Goal: Information Seeking & Learning: Learn about a topic

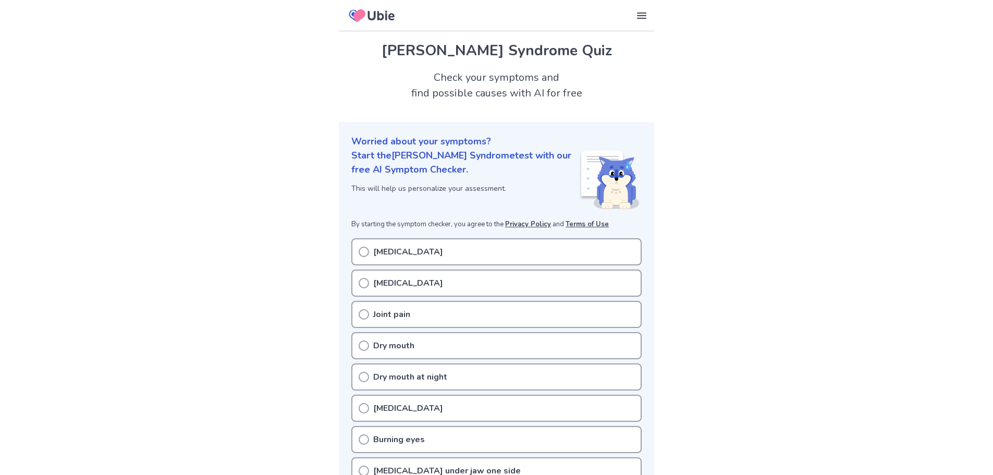
click at [361, 252] on icon at bounding box center [364, 252] width 10 height 10
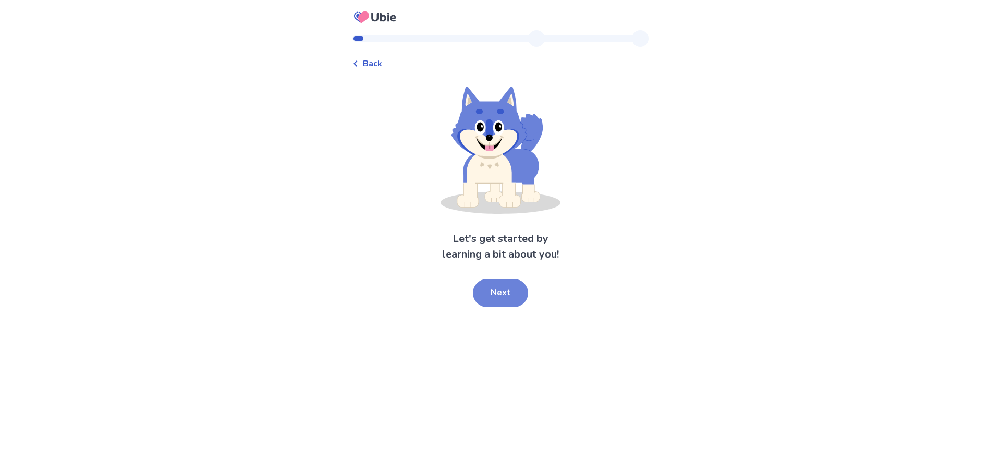
click at [514, 296] on button "Next" at bounding box center [500, 293] width 55 height 28
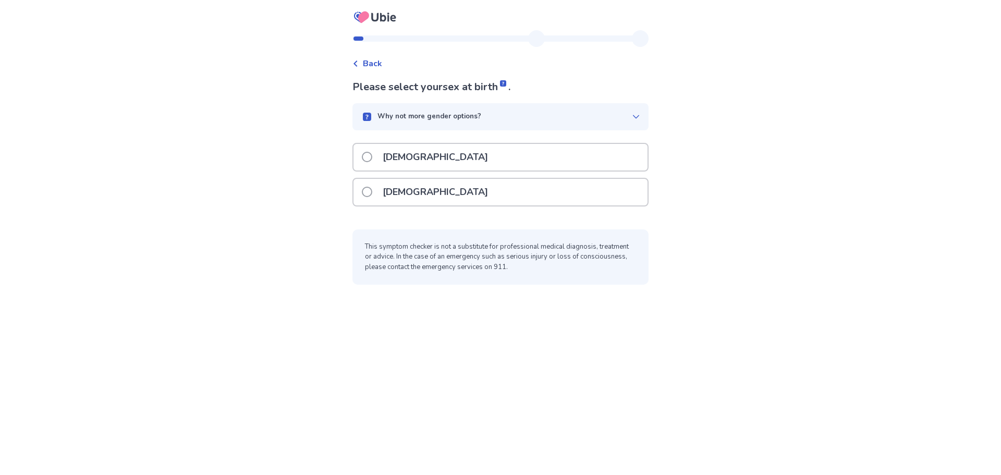
click at [413, 191] on p "Female" at bounding box center [435, 192] width 118 height 27
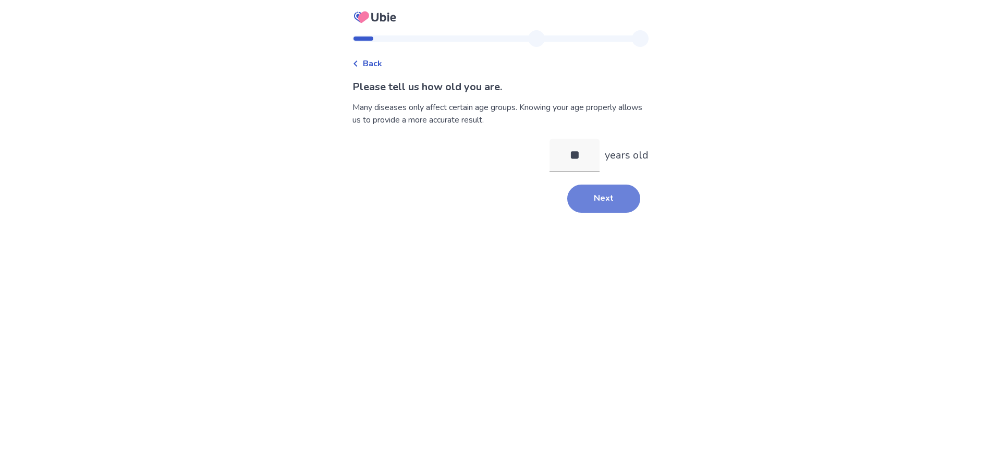
type input "**"
click at [621, 201] on button "Next" at bounding box center [603, 199] width 73 height 28
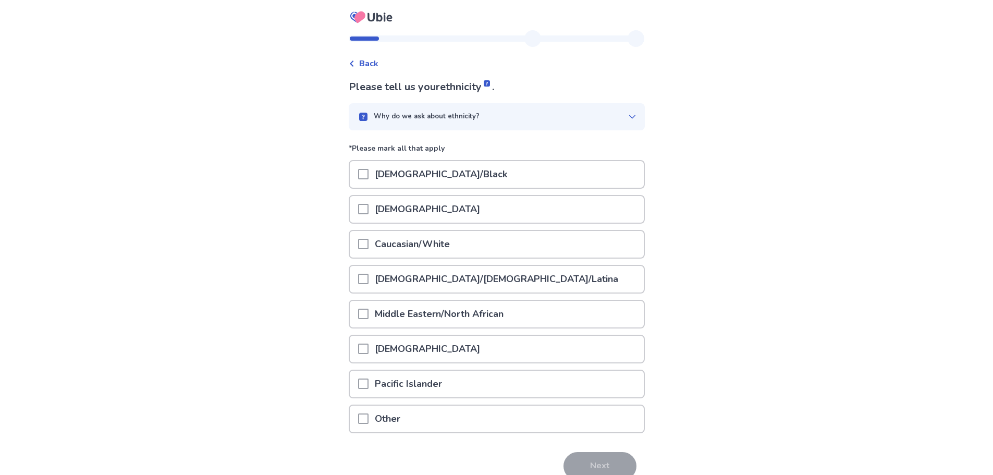
click at [424, 243] on p "Caucasian/White" at bounding box center [413, 244] width 88 height 27
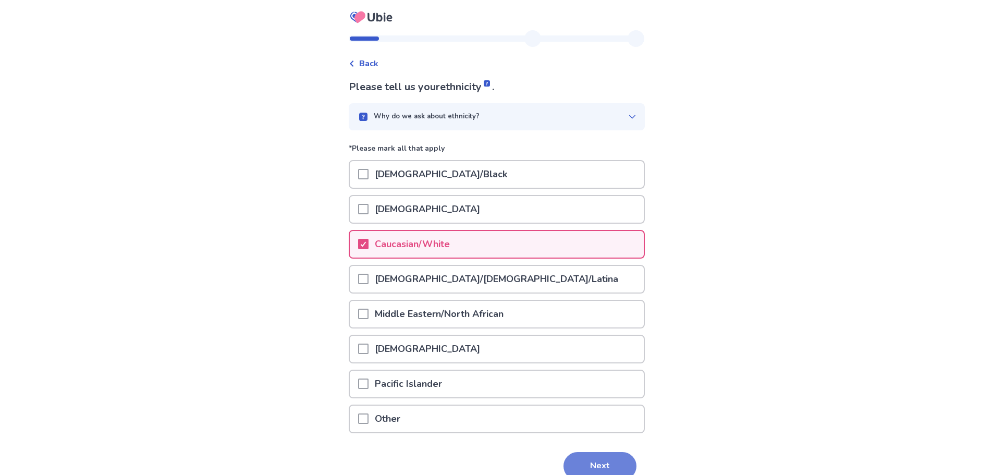
click at [601, 455] on button "Next" at bounding box center [599, 466] width 73 height 28
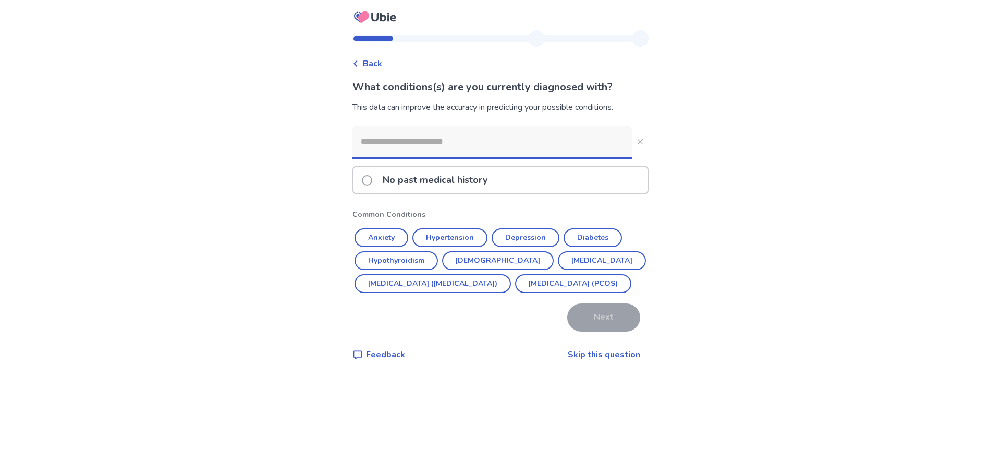
click at [432, 142] on input at bounding box center [491, 141] width 279 height 31
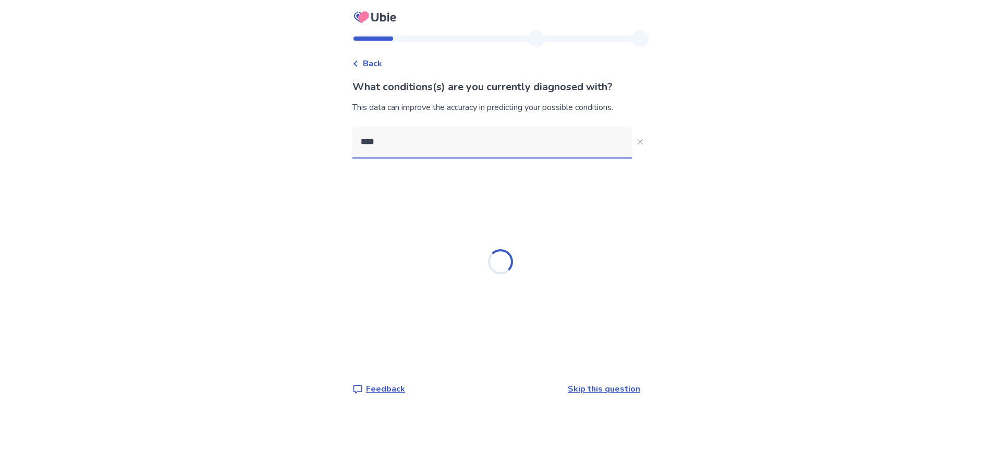
type input "*****"
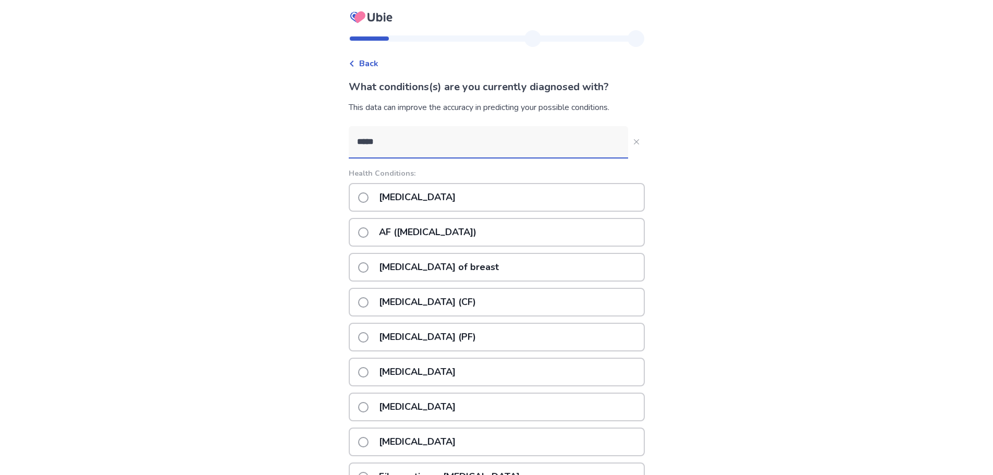
click at [401, 197] on p "Fibromyalgia" at bounding box center [417, 197] width 89 height 27
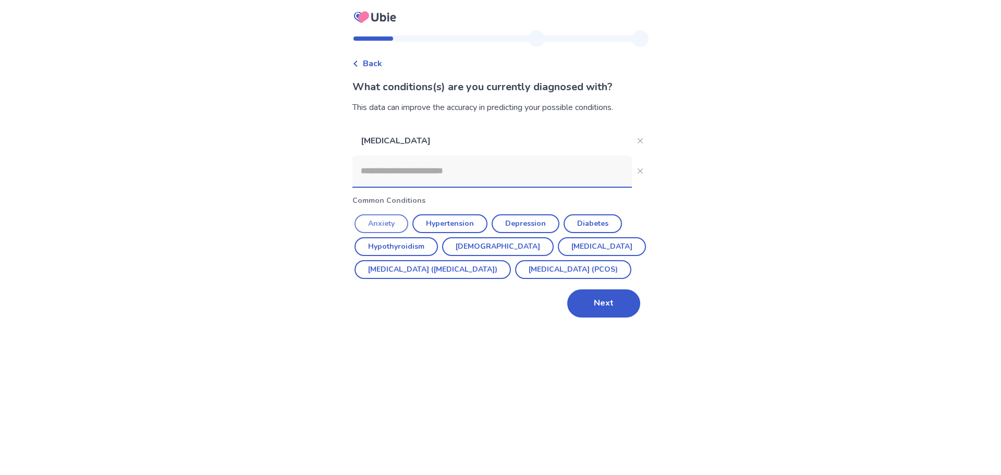
click at [396, 223] on button "Anxiety" at bounding box center [381, 223] width 54 height 19
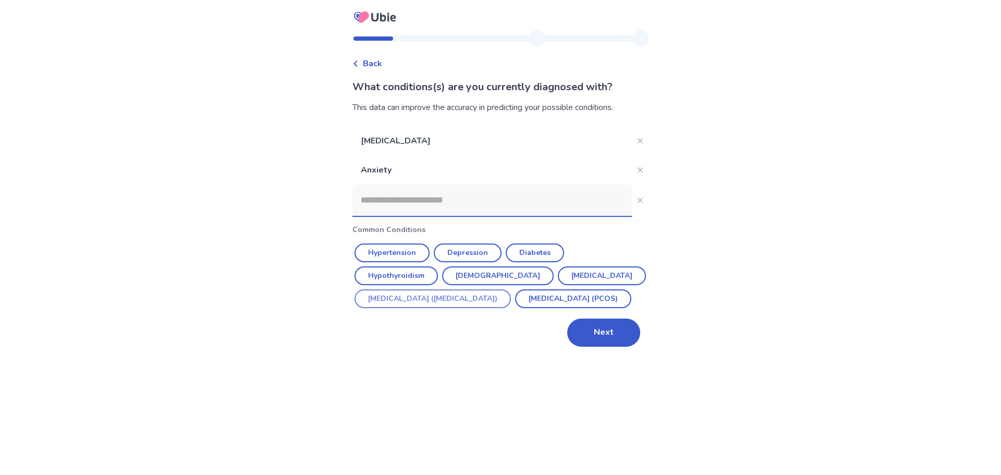
click at [434, 295] on button "Irritable Bowel Syndrome (IBS)" at bounding box center [432, 298] width 156 height 19
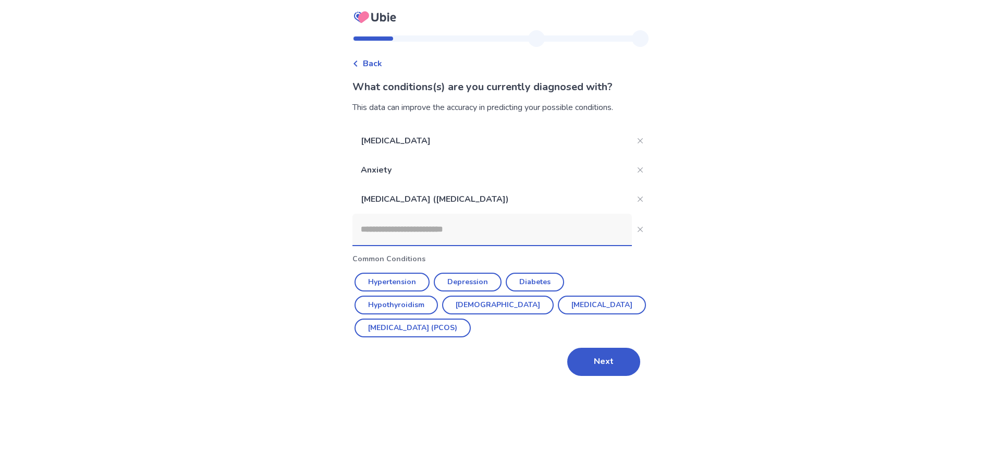
click at [398, 233] on input at bounding box center [491, 229] width 279 height 31
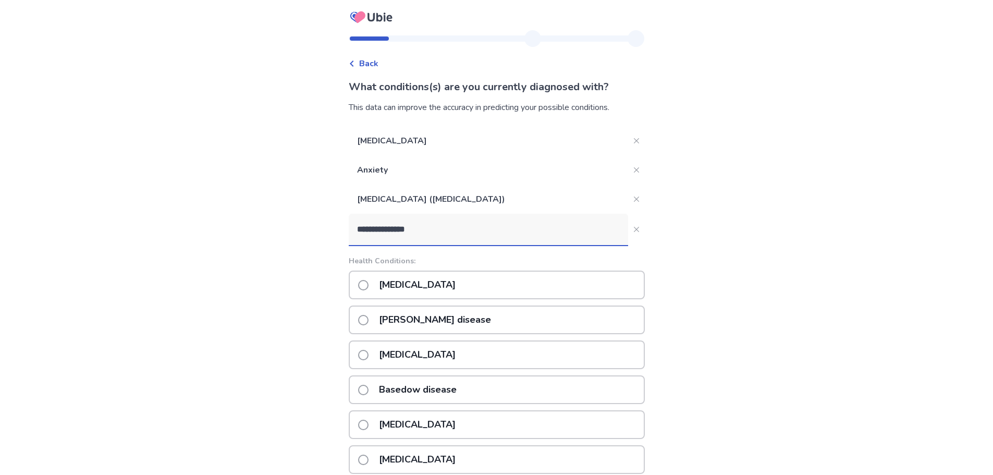
drag, startPoint x: 433, startPoint y: 229, endPoint x: 356, endPoint y: 227, distance: 77.2
click at [356, 227] on input "**********" at bounding box center [488, 229] width 279 height 31
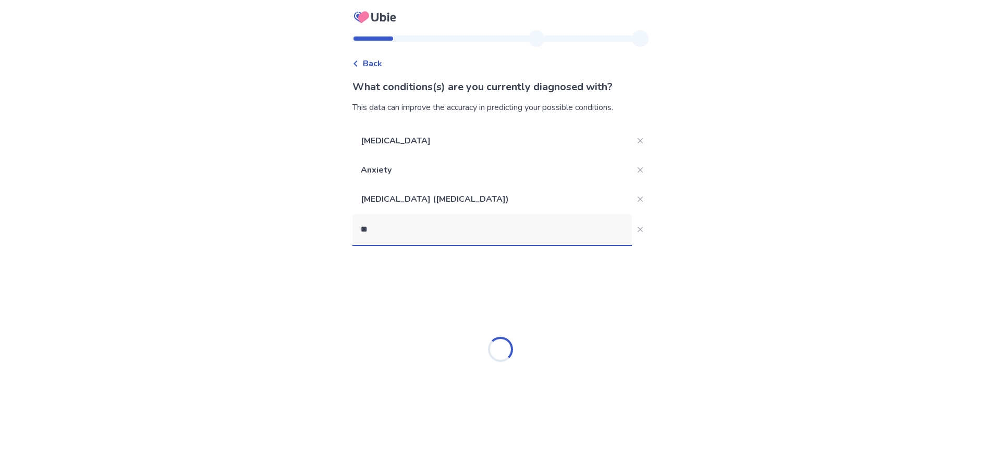
type input "*"
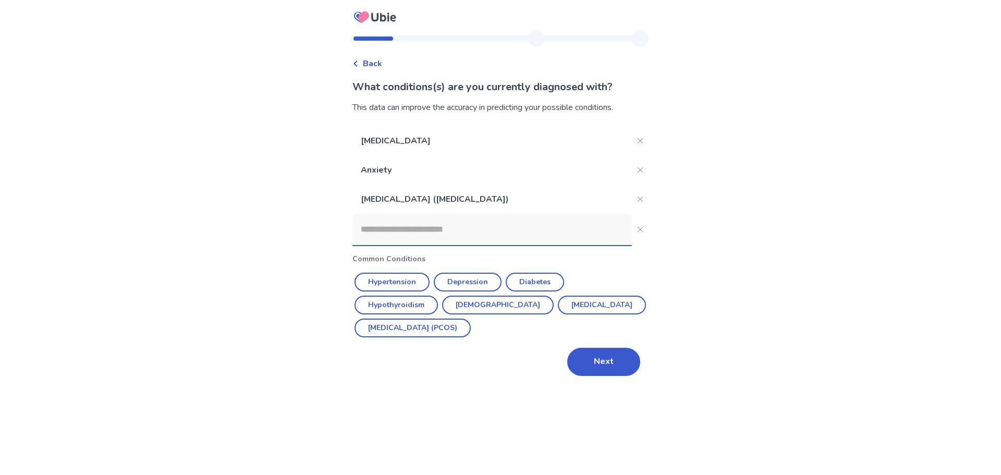
click at [590, 366] on button "Next" at bounding box center [603, 362] width 73 height 28
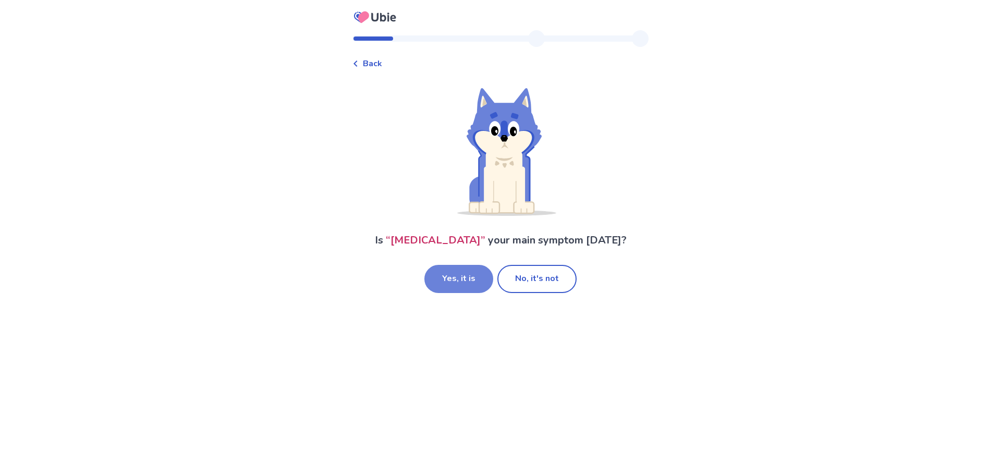
click at [461, 282] on button "Yes, it is" at bounding box center [458, 279] width 69 height 28
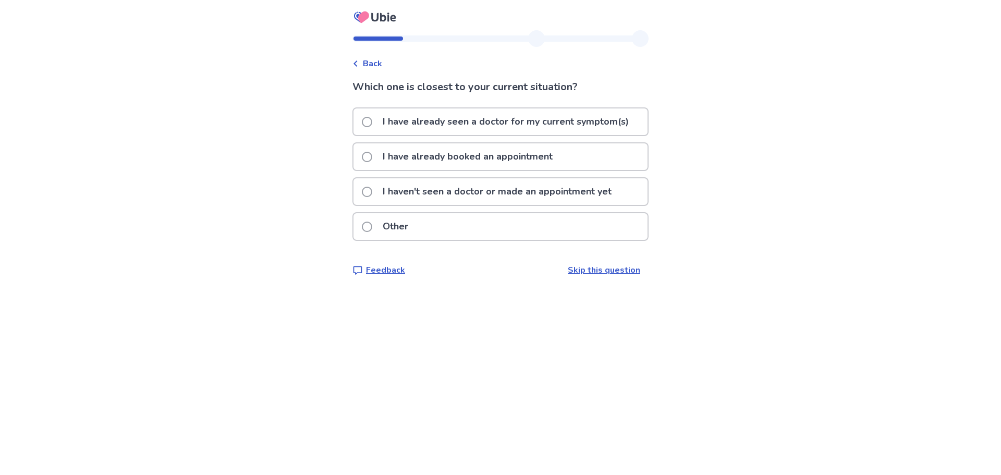
click at [450, 124] on p "I have already seen a doctor for my current symptom(s)" at bounding box center [505, 121] width 259 height 27
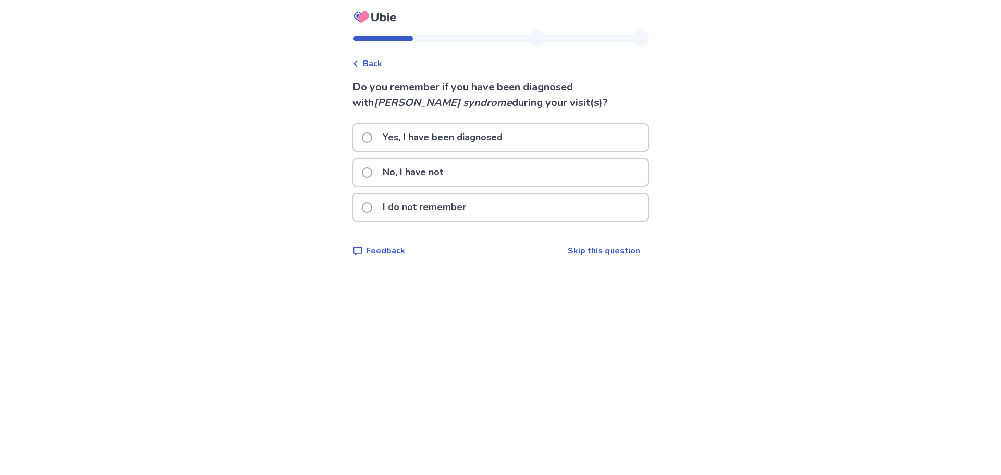
click at [439, 174] on p "No, I have not" at bounding box center [412, 172] width 73 height 27
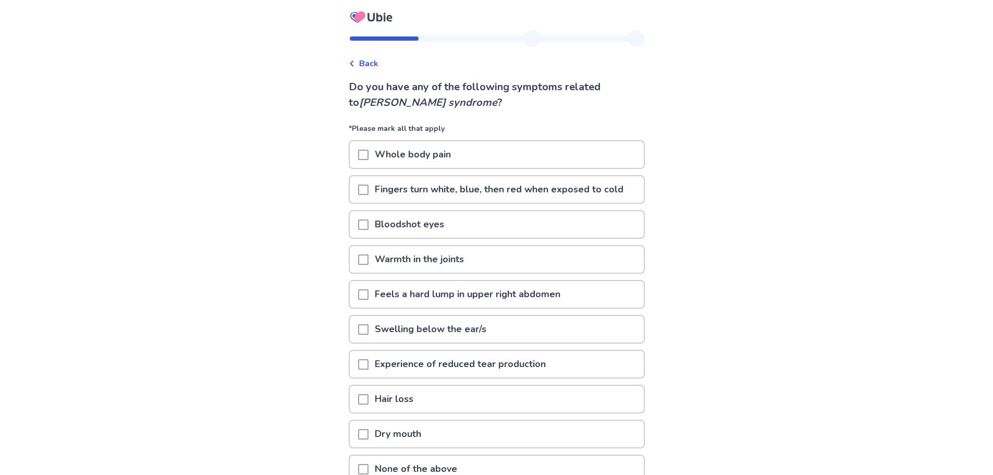
click at [438, 156] on p "Whole body pain" at bounding box center [413, 154] width 89 height 27
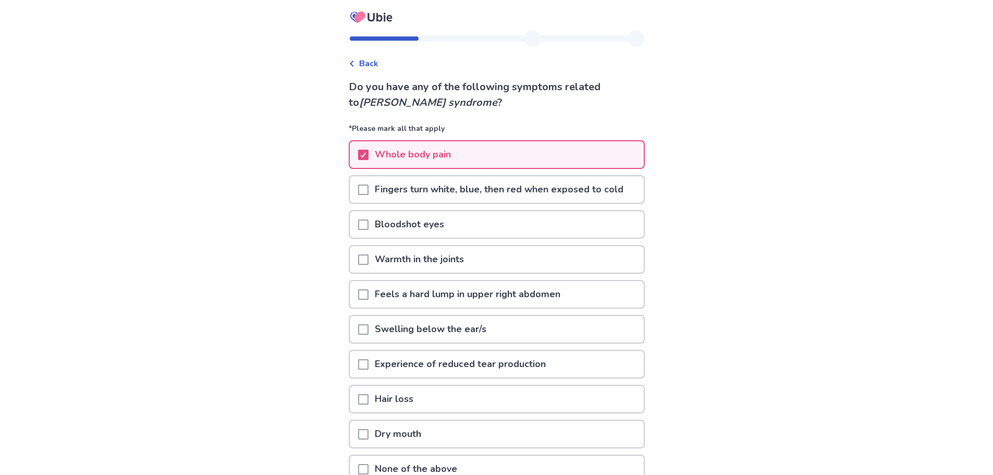
click at [369, 187] on span at bounding box center [363, 190] width 10 height 10
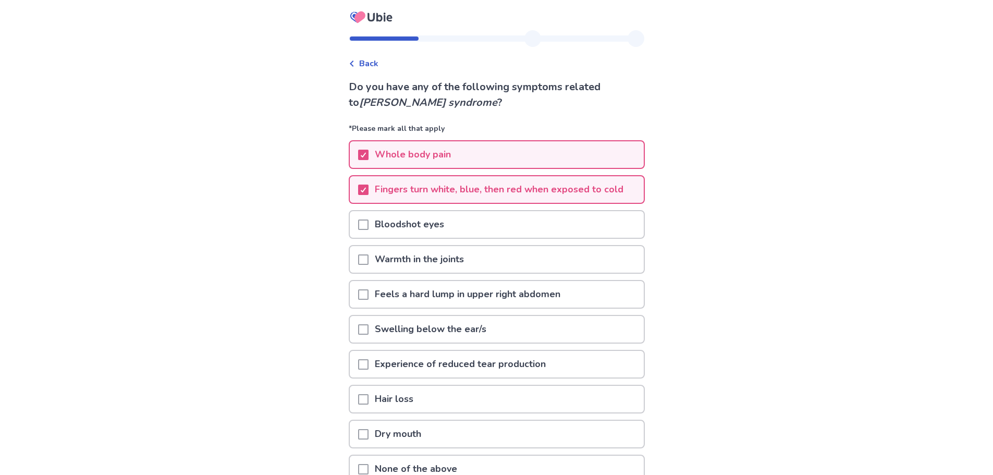
click at [368, 295] on span at bounding box center [363, 294] width 10 height 10
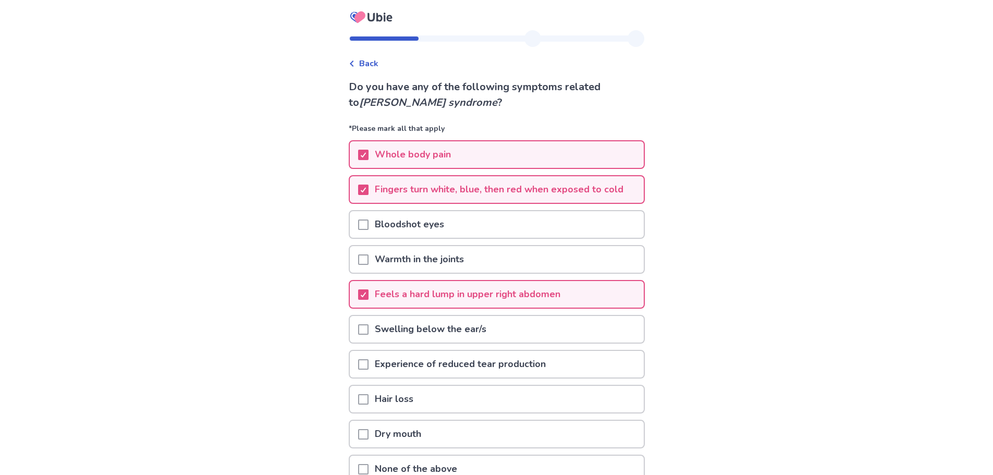
click at [375, 363] on p "Experience of reduced tear production" at bounding box center [460, 364] width 183 height 27
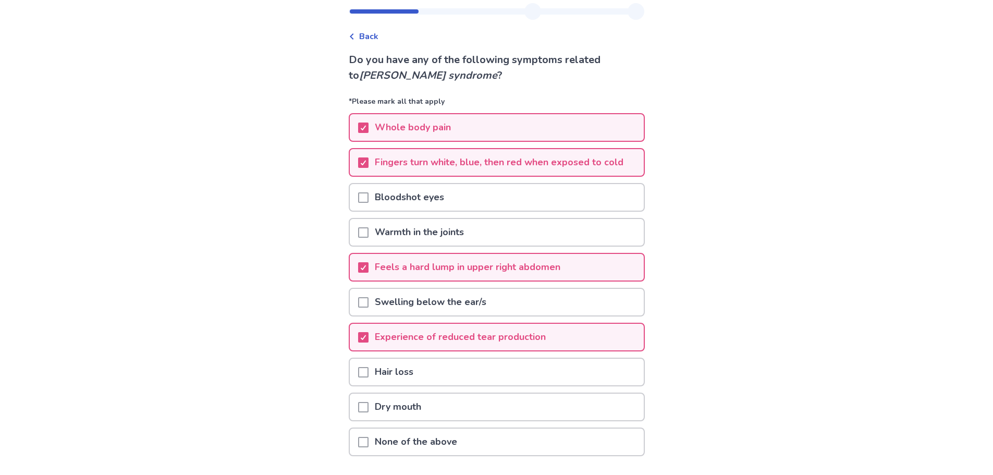
scroll to position [52, 0]
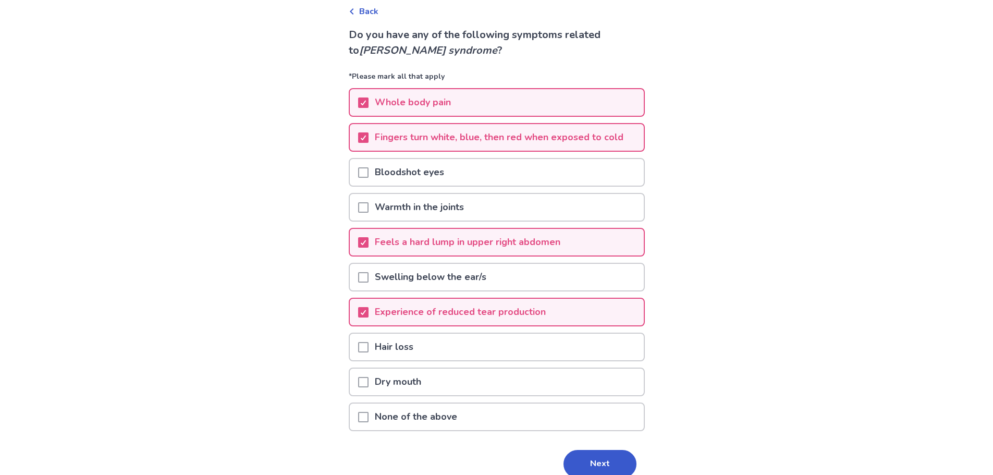
click at [369, 349] on span at bounding box center [363, 347] width 10 height 10
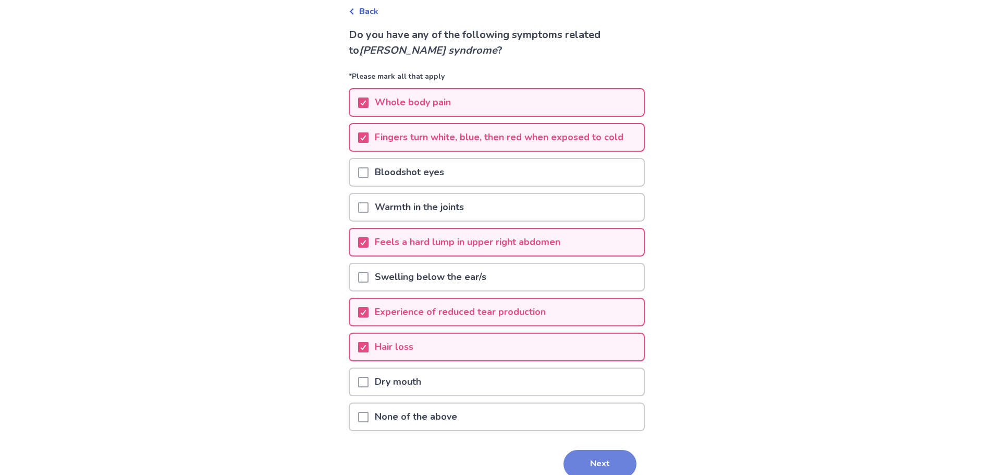
click at [586, 462] on button "Next" at bounding box center [599, 464] width 73 height 28
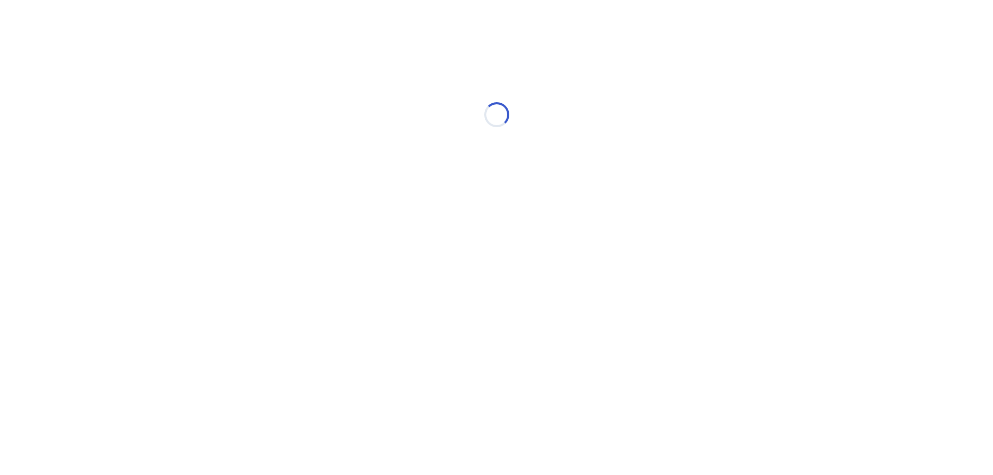
scroll to position [0, 0]
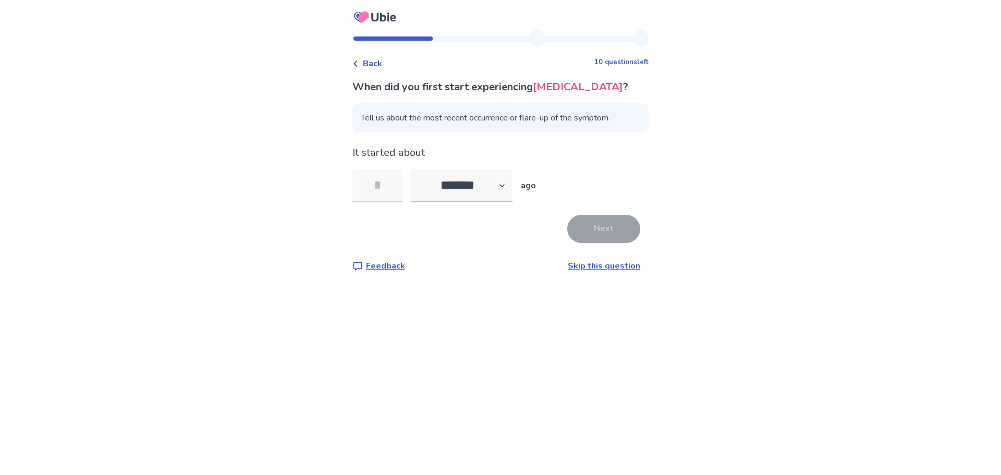
click at [393, 190] on input "tel" at bounding box center [377, 185] width 50 height 33
click at [501, 190] on select "******* ****** ******* ******** *******" at bounding box center [462, 185] width 102 height 33
select select "*"
click at [417, 169] on select "******* ****** ******* ******** *******" at bounding box center [462, 185] width 102 height 33
click at [393, 185] on input "tel" at bounding box center [377, 185] width 50 height 33
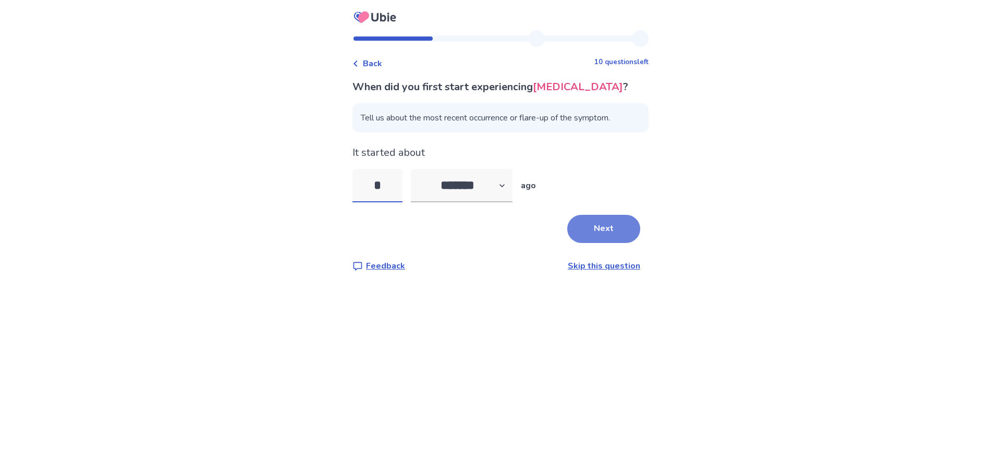
type input "*"
click at [610, 231] on button "Next" at bounding box center [603, 229] width 73 height 28
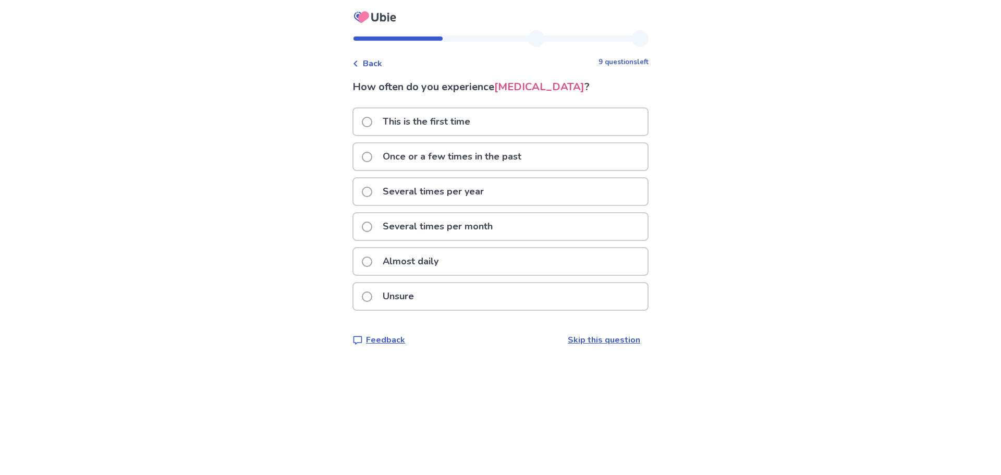
click at [435, 262] on p "Almost daily" at bounding box center [410, 261] width 68 height 27
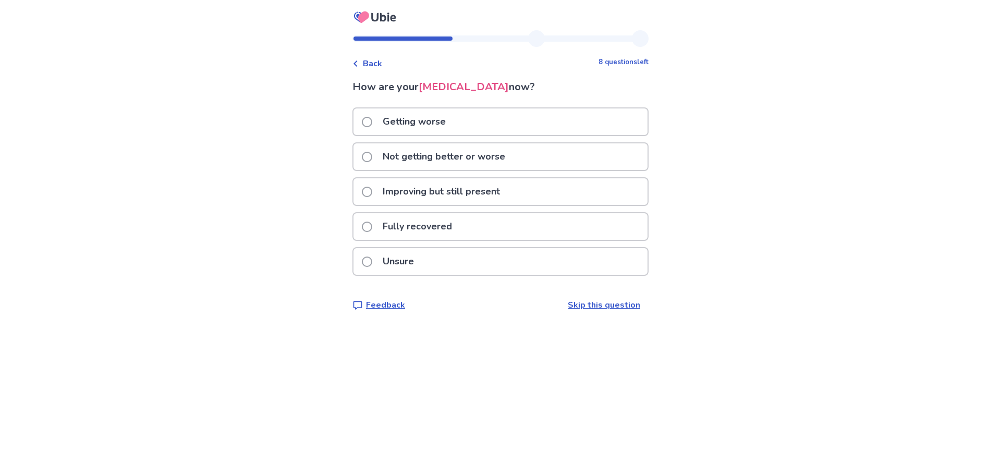
click at [420, 156] on p "Not getting better or worse" at bounding box center [443, 156] width 135 height 27
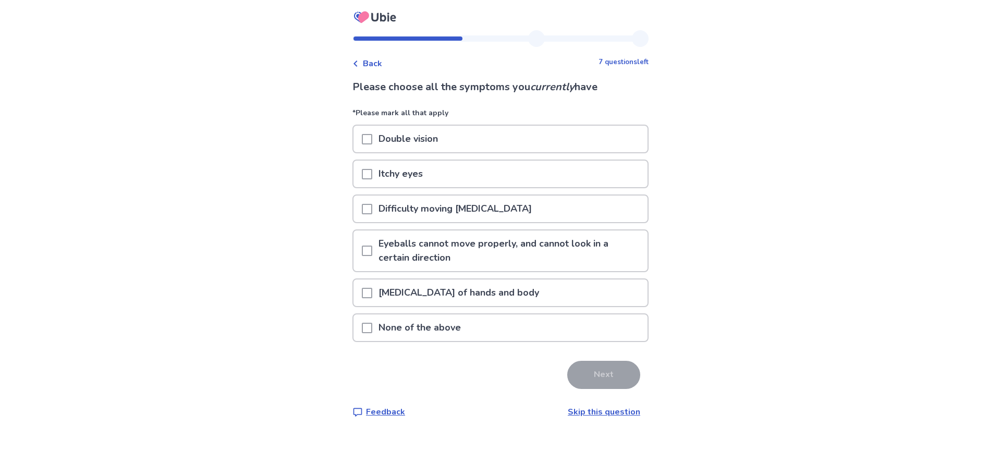
click at [372, 176] on span at bounding box center [367, 174] width 10 height 10
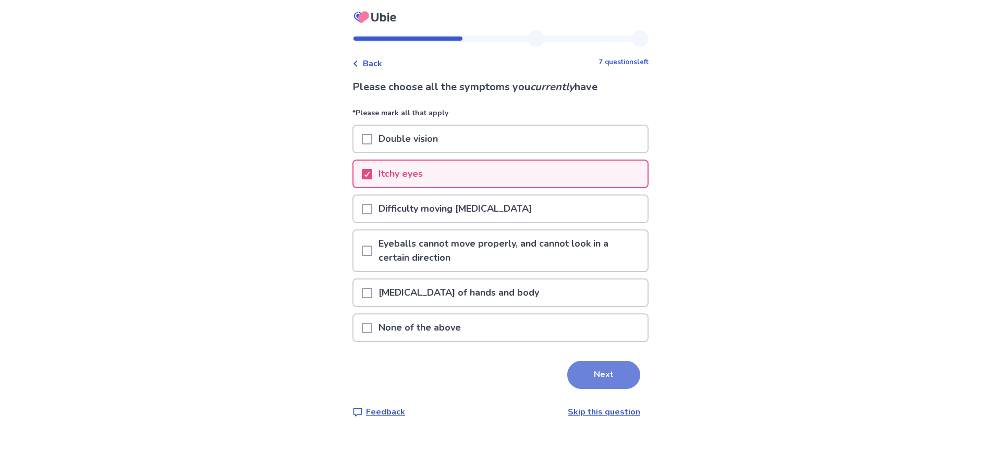
click at [604, 369] on button "Next" at bounding box center [603, 375] width 73 height 28
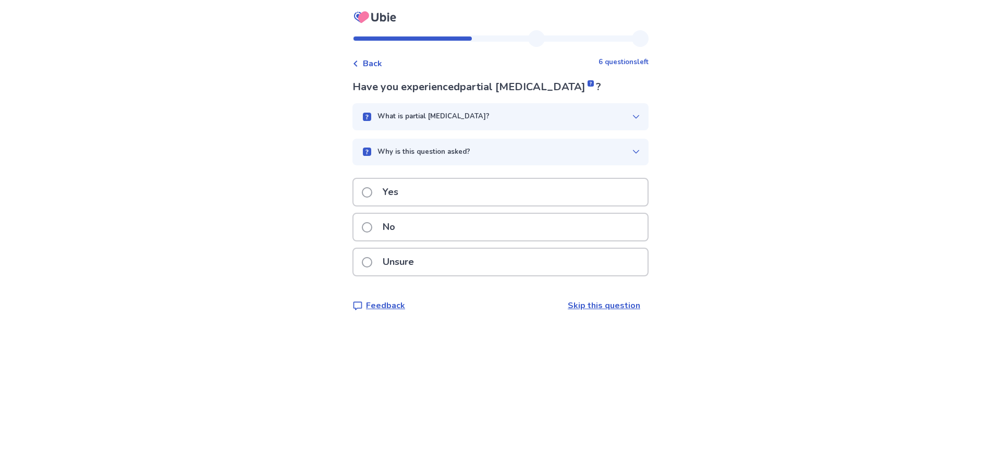
click at [372, 225] on span at bounding box center [367, 227] width 10 height 10
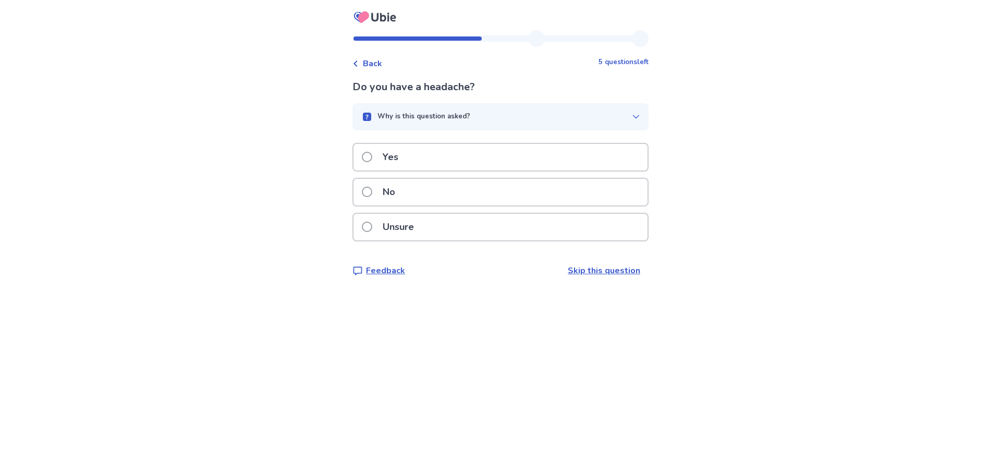
click at [390, 157] on p "Yes" at bounding box center [390, 157] width 28 height 27
click at [400, 223] on p "Unsure" at bounding box center [398, 227] width 44 height 27
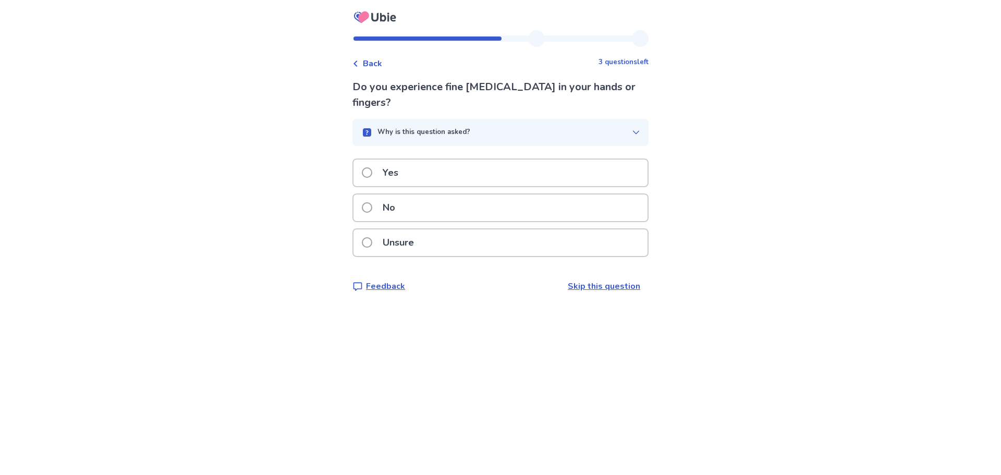
click at [393, 194] on p "No" at bounding box center [388, 207] width 25 height 27
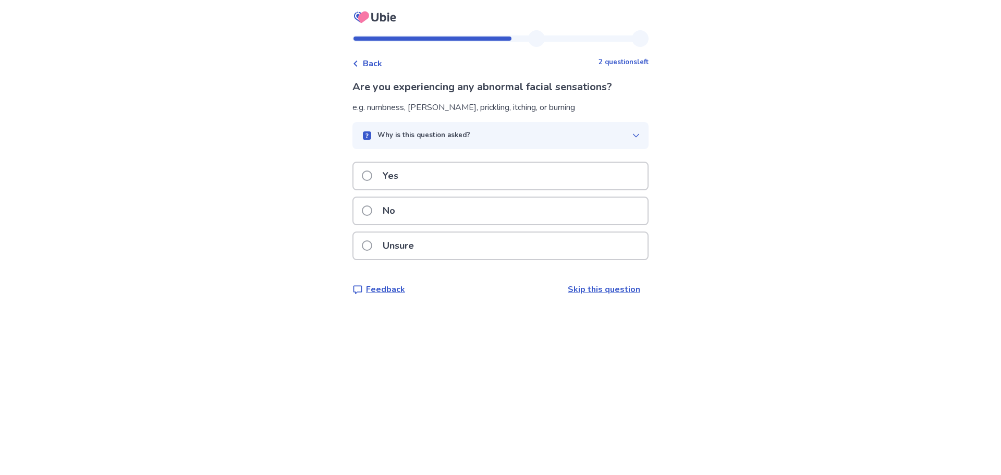
click at [389, 209] on p "No" at bounding box center [388, 211] width 25 height 27
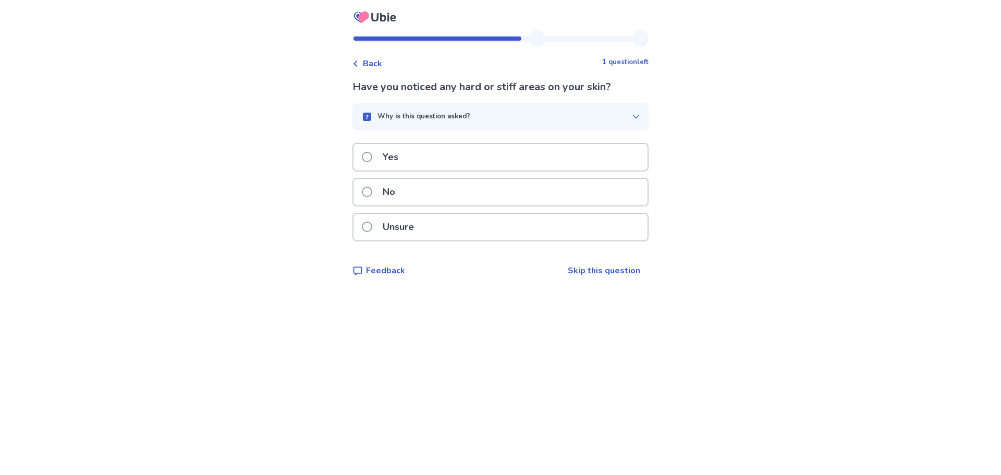
click at [391, 182] on p "No" at bounding box center [388, 192] width 25 height 27
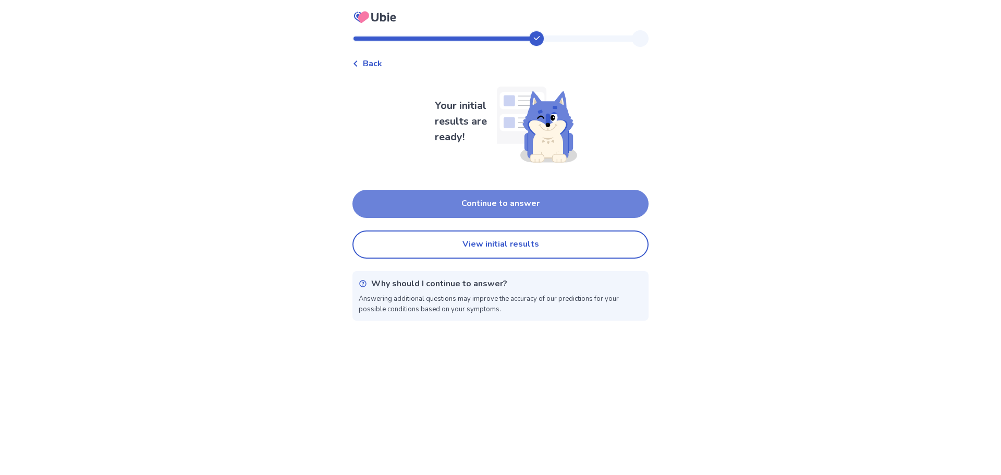
click at [482, 201] on button "Continue to answer" at bounding box center [500, 204] width 296 height 28
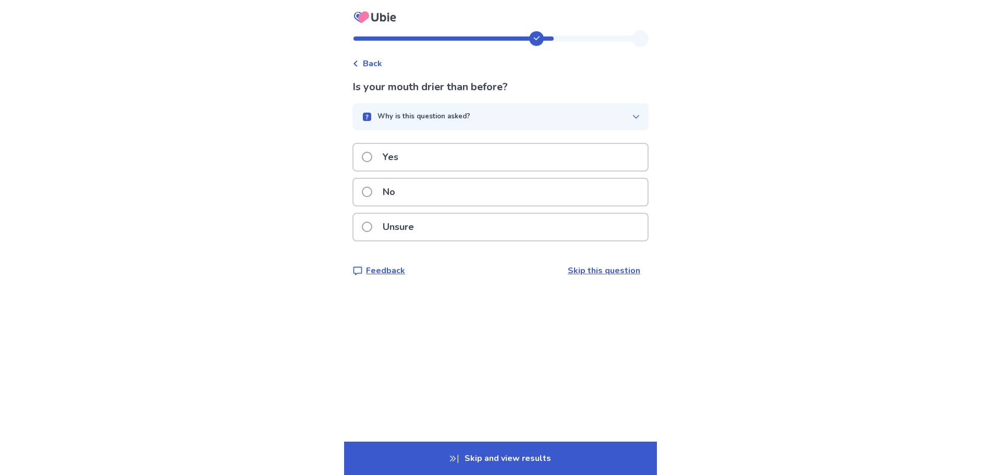
click at [446, 193] on div "No" at bounding box center [500, 192] width 294 height 27
click at [428, 161] on div "Yes" at bounding box center [500, 157] width 294 height 27
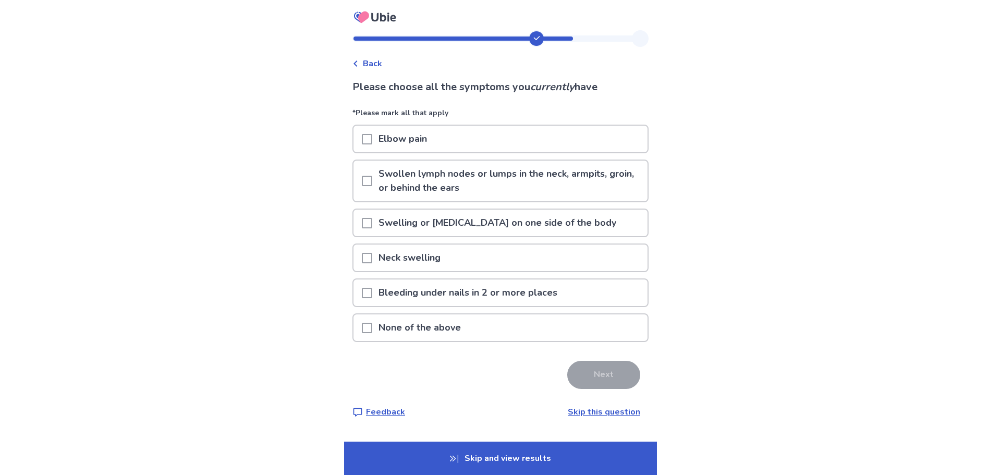
click at [372, 142] on span at bounding box center [367, 139] width 10 height 10
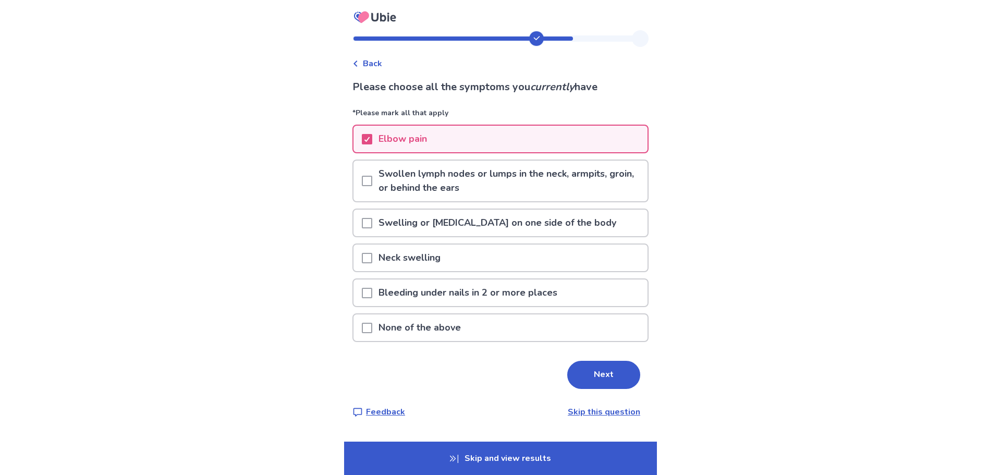
click at [372, 184] on span at bounding box center [367, 181] width 10 height 10
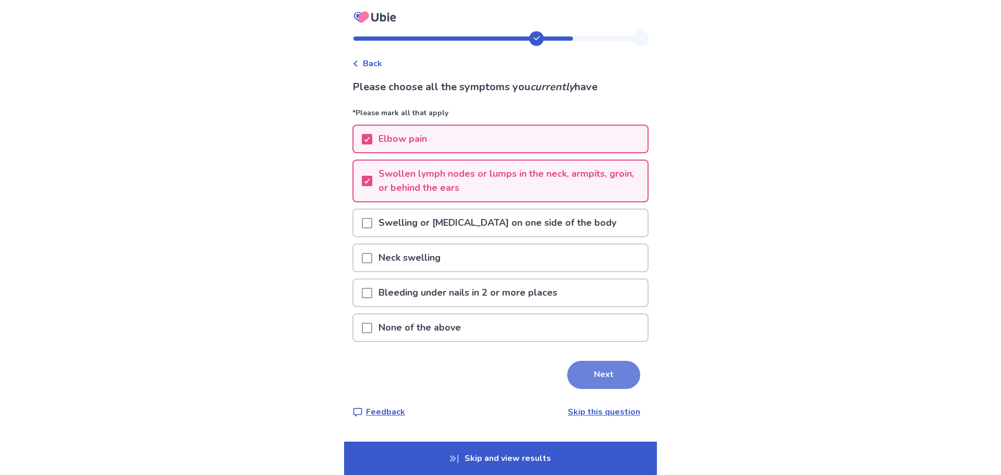
click at [608, 376] on button "Next" at bounding box center [603, 375] width 73 height 28
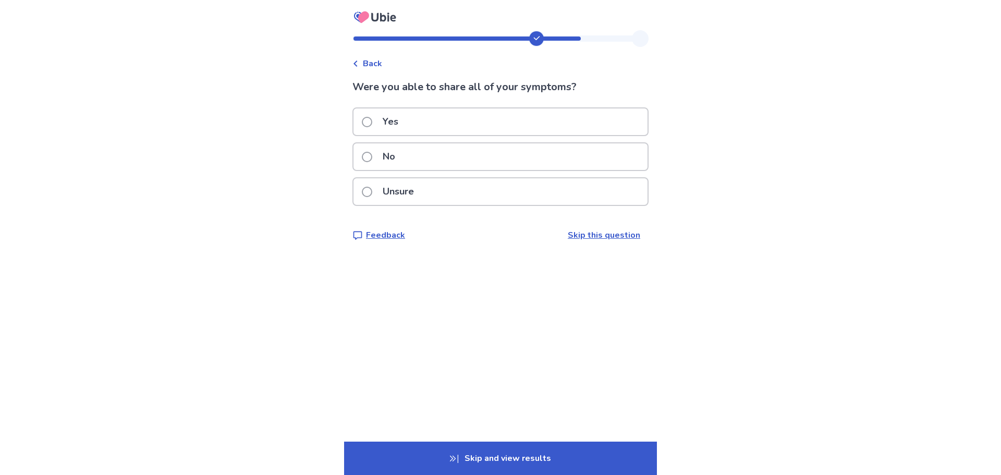
click at [393, 155] on p "No" at bounding box center [388, 156] width 25 height 27
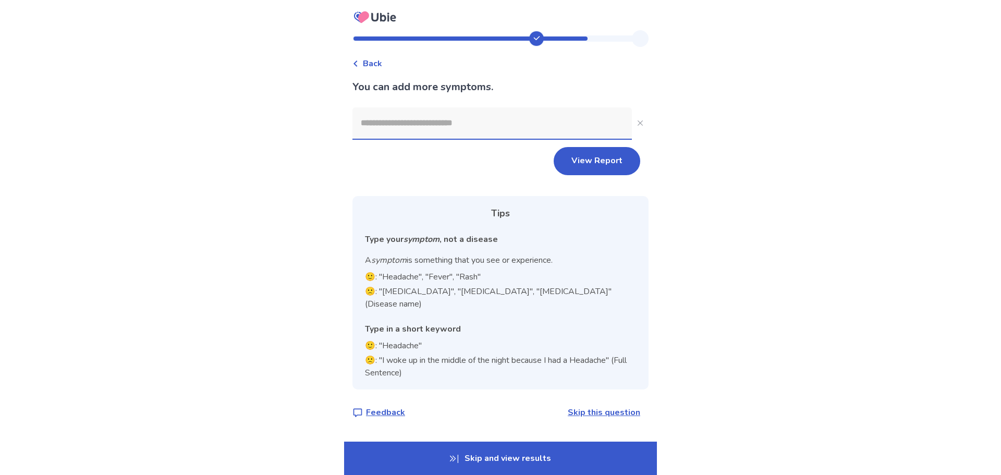
click at [426, 127] on input at bounding box center [491, 122] width 279 height 31
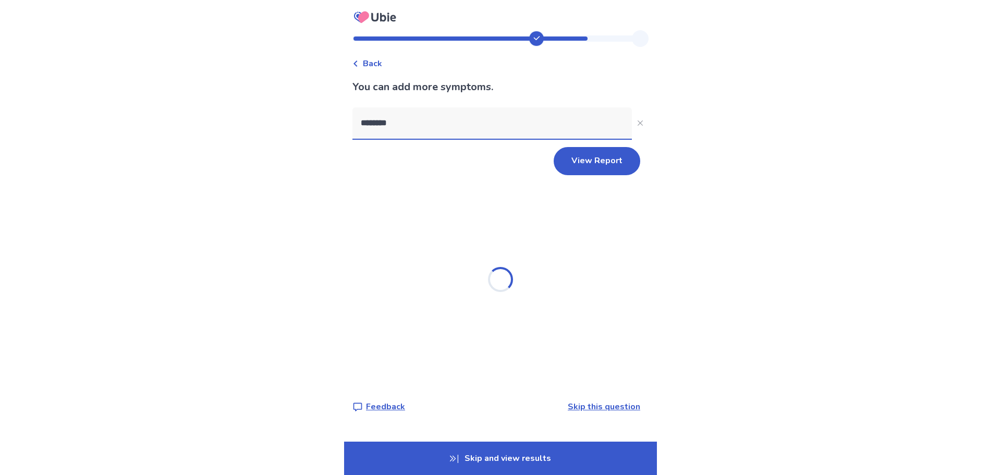
type input "*********"
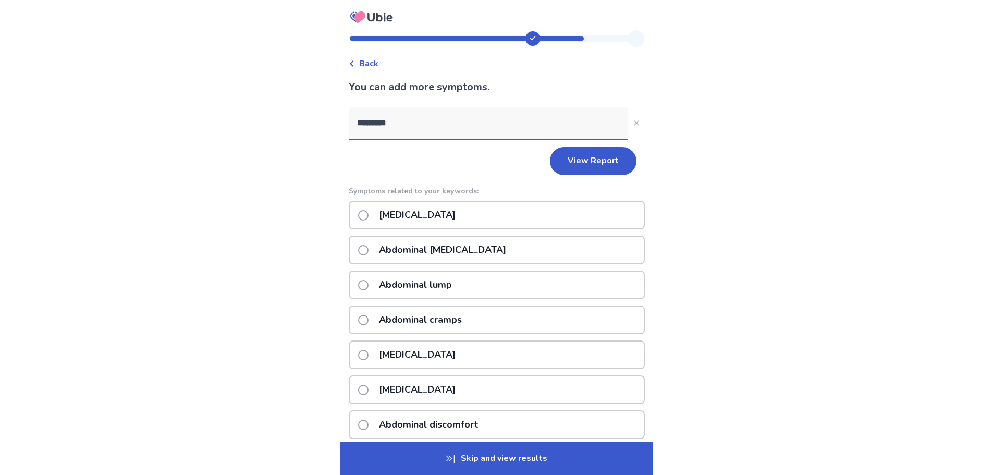
click at [424, 211] on p "Abdominal bloating" at bounding box center [417, 215] width 89 height 27
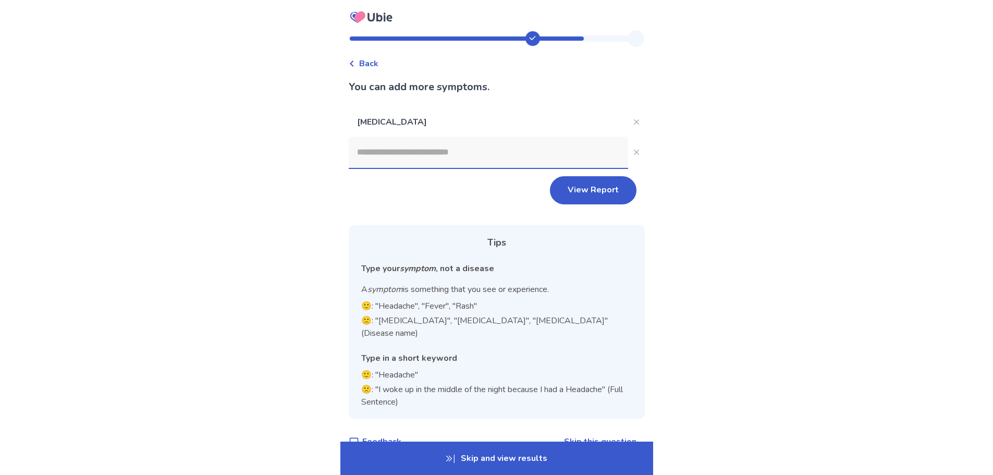
click at [397, 147] on input at bounding box center [488, 152] width 279 height 31
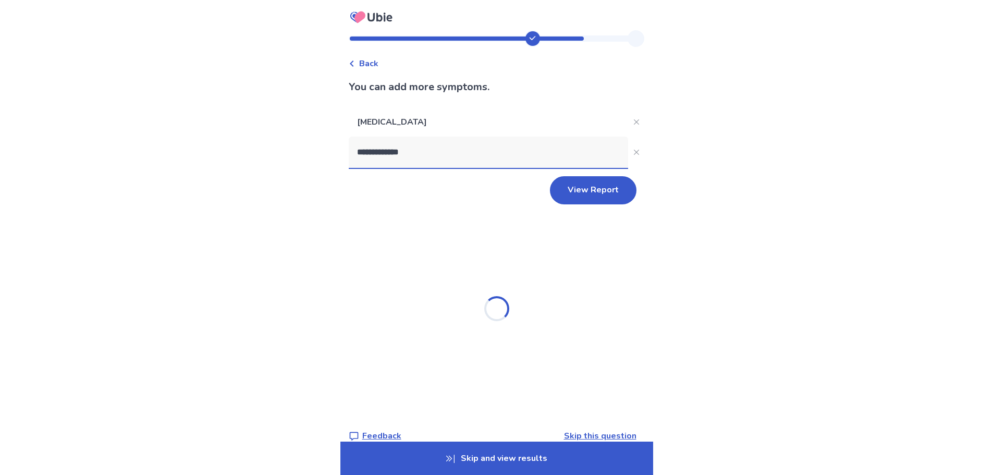
type input "**********"
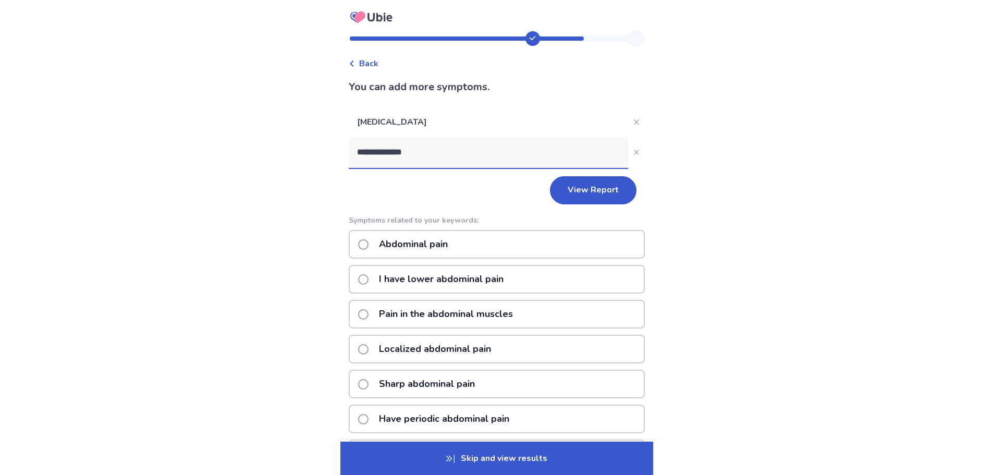
click at [432, 236] on p "Abdominal pain" at bounding box center [413, 244] width 81 height 27
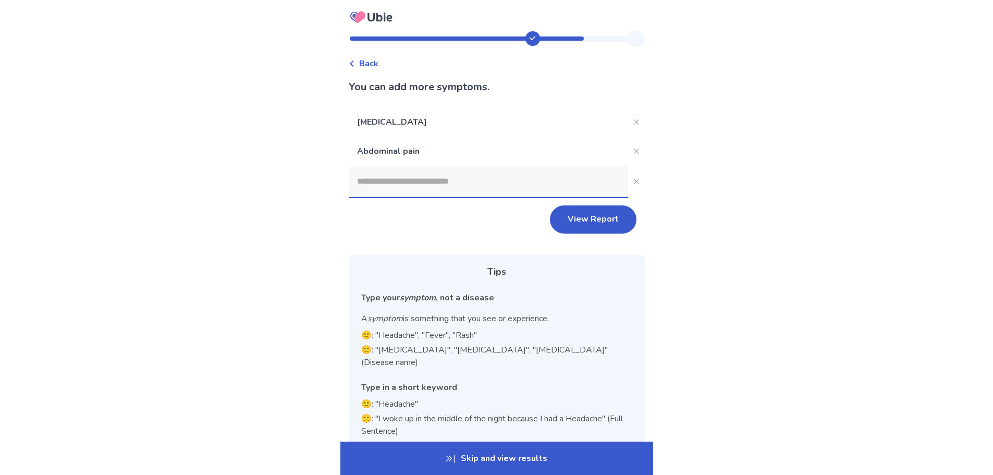
click at [414, 186] on input at bounding box center [488, 181] width 279 height 31
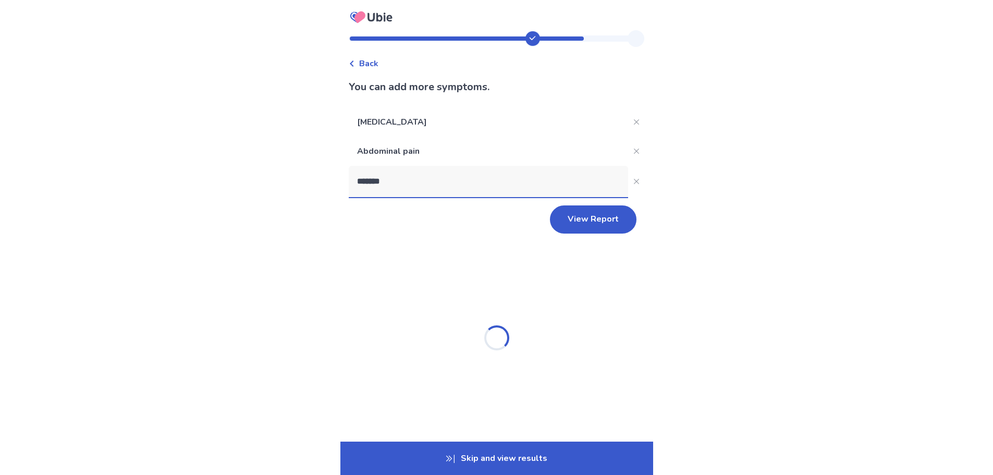
type input "********"
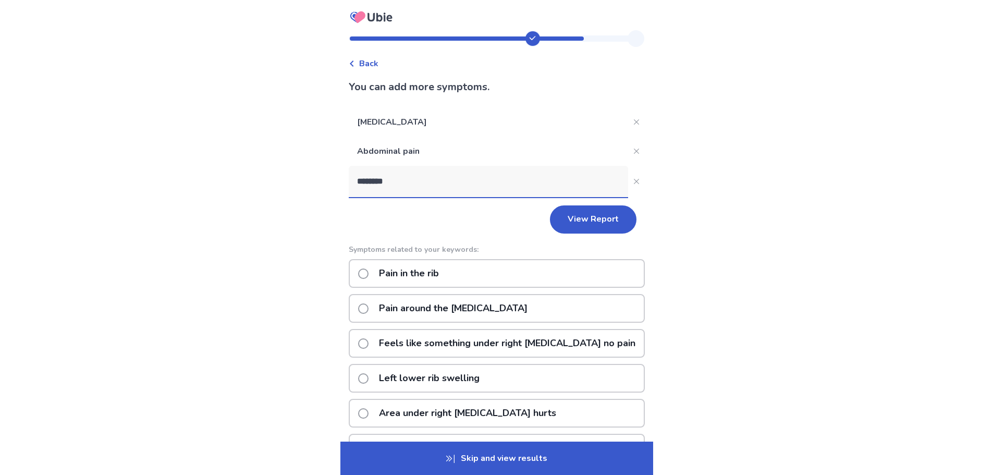
click at [440, 271] on p "Pain in the rib" at bounding box center [409, 273] width 72 height 27
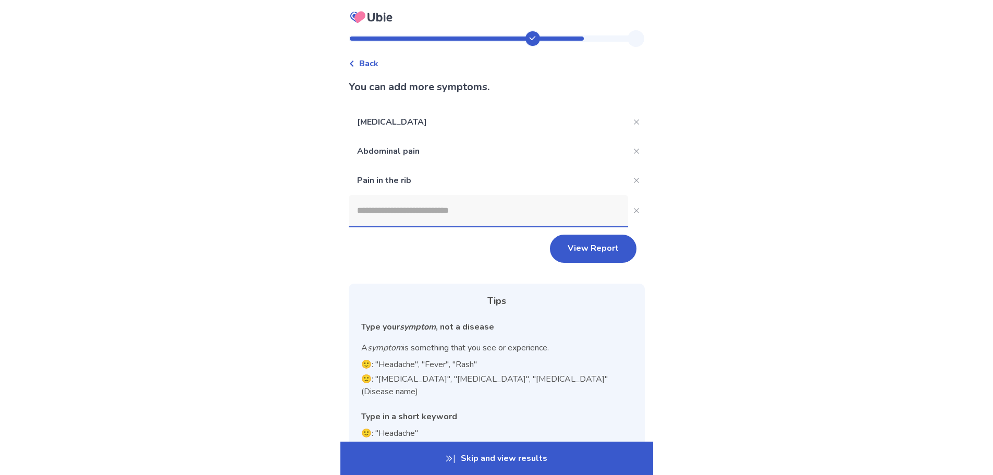
click at [480, 210] on input at bounding box center [488, 210] width 279 height 31
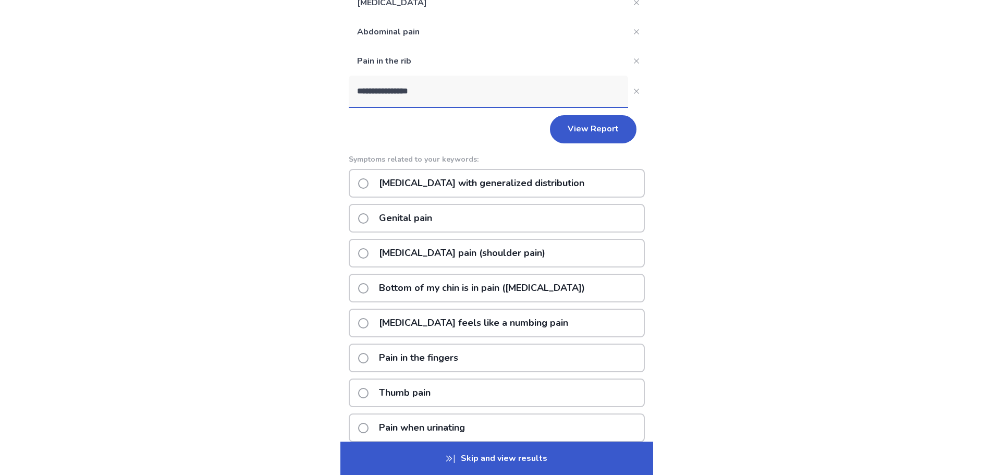
scroll to position [15, 0]
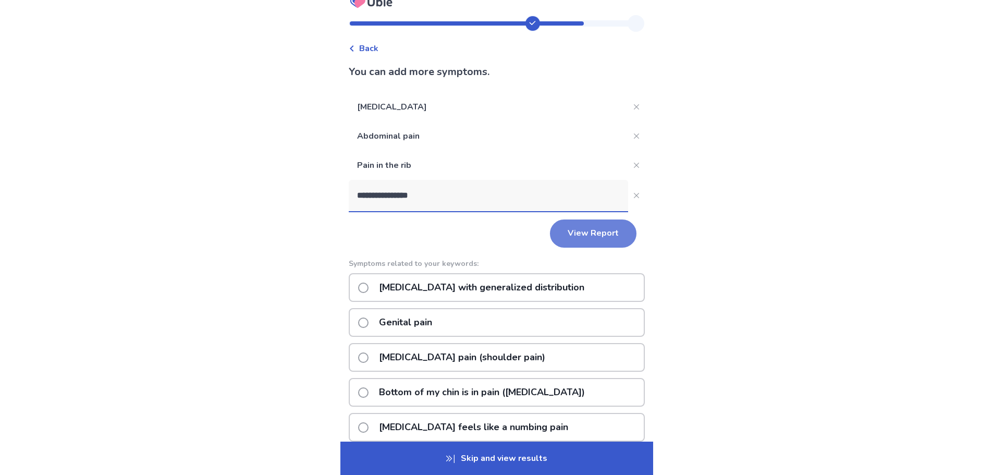
type input "**********"
click at [575, 237] on button "View Report" at bounding box center [593, 233] width 87 height 28
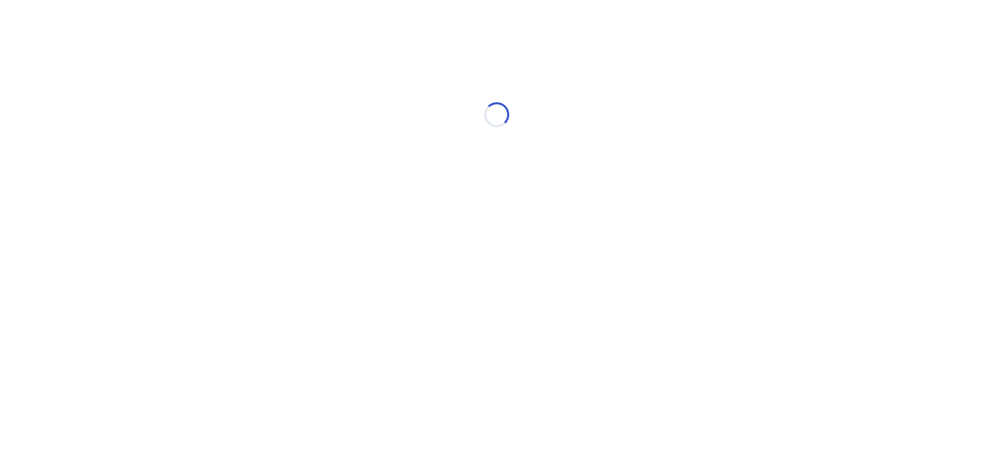
scroll to position [0, 0]
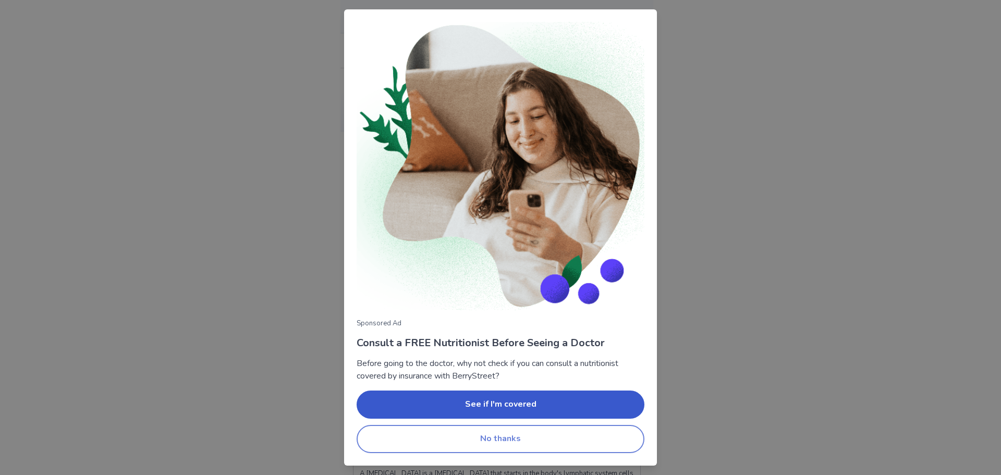
click at [483, 442] on button "No thanks" at bounding box center [501, 439] width 288 height 28
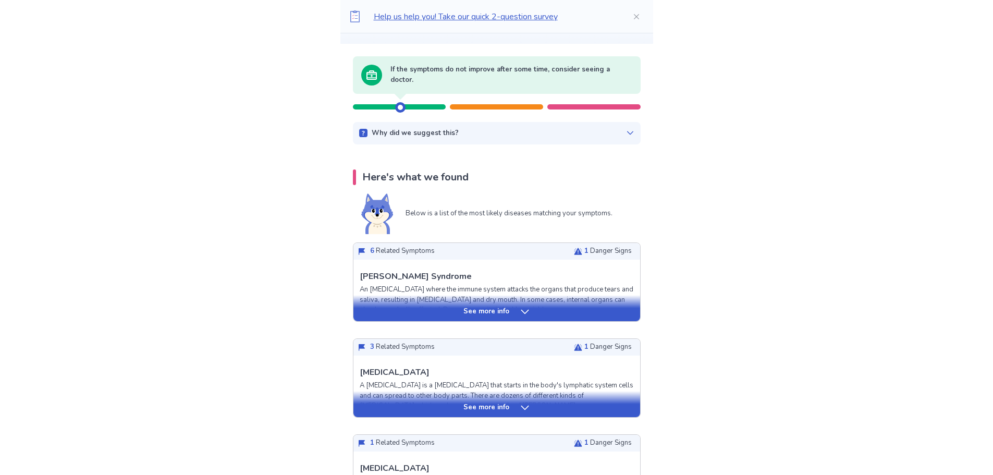
scroll to position [104, 0]
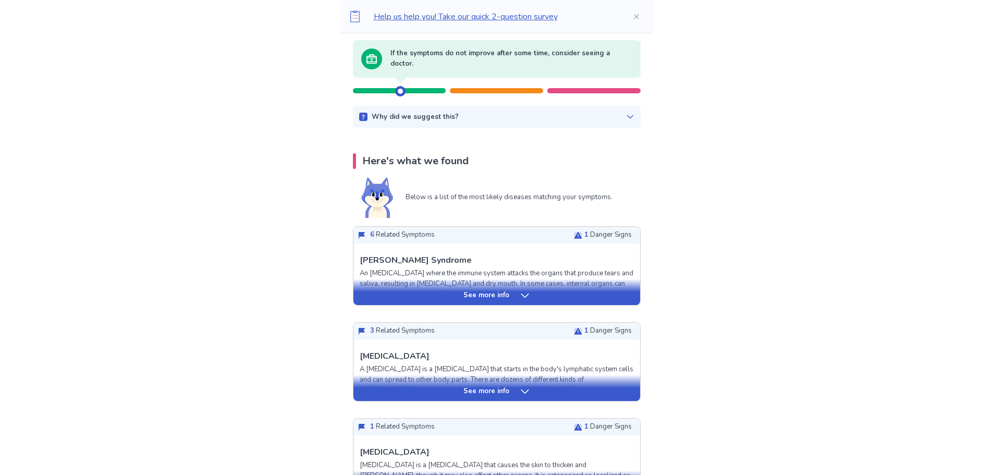
click at [520, 296] on icon at bounding box center [525, 295] width 10 height 10
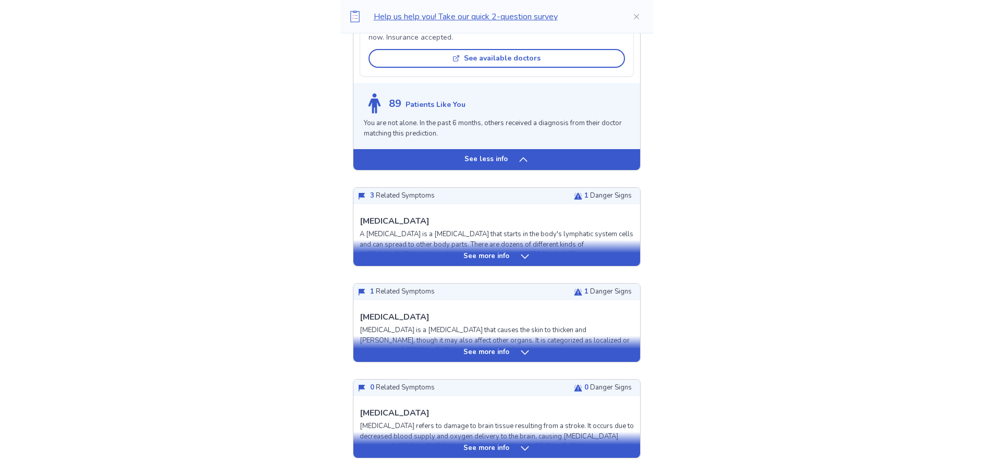
scroll to position [834, 0]
click at [520, 261] on icon at bounding box center [525, 256] width 10 height 10
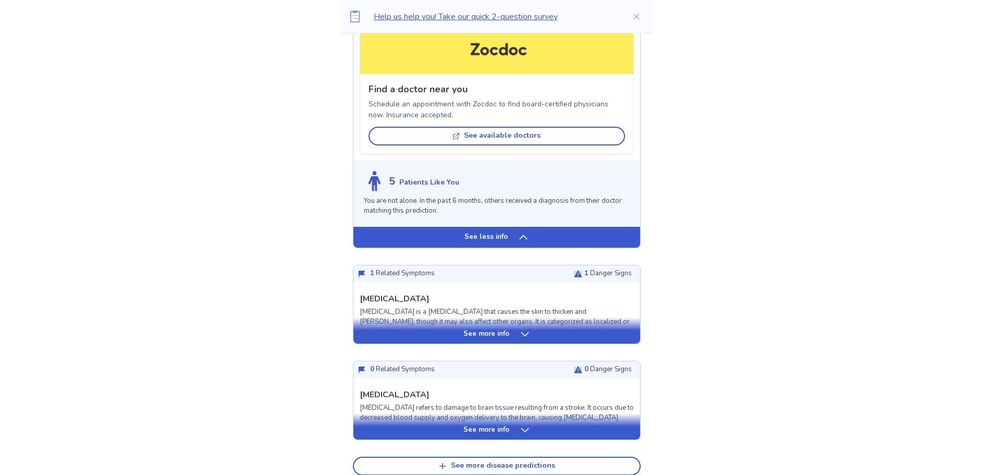
scroll to position [1616, 0]
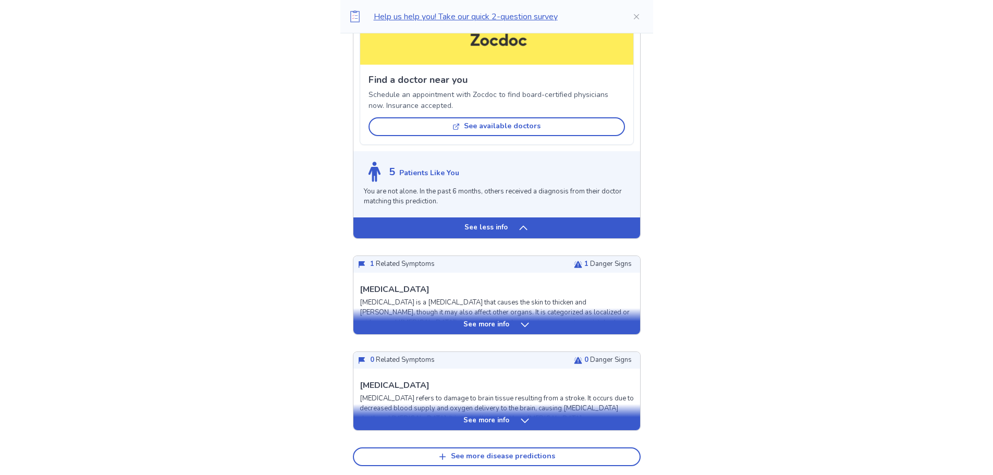
click at [521, 320] on icon at bounding box center [525, 325] width 10 height 10
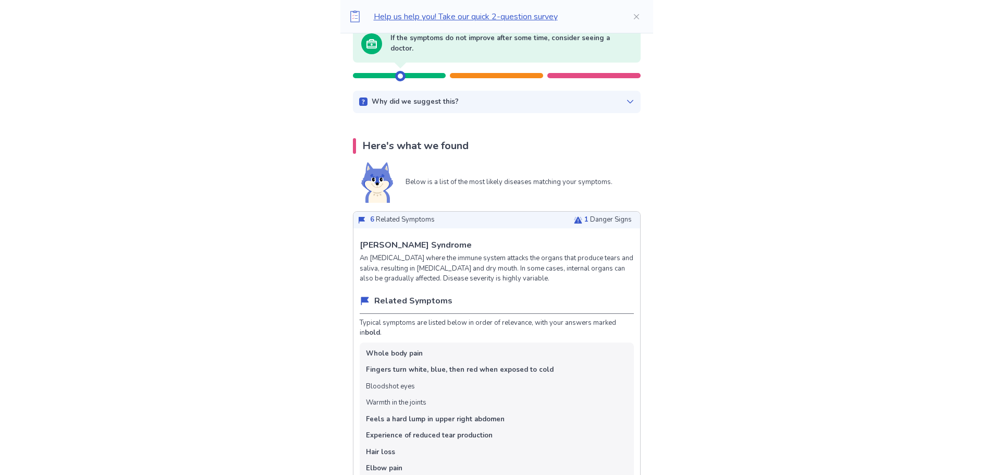
scroll to position [0, 0]
